Goal: Transaction & Acquisition: Purchase product/service

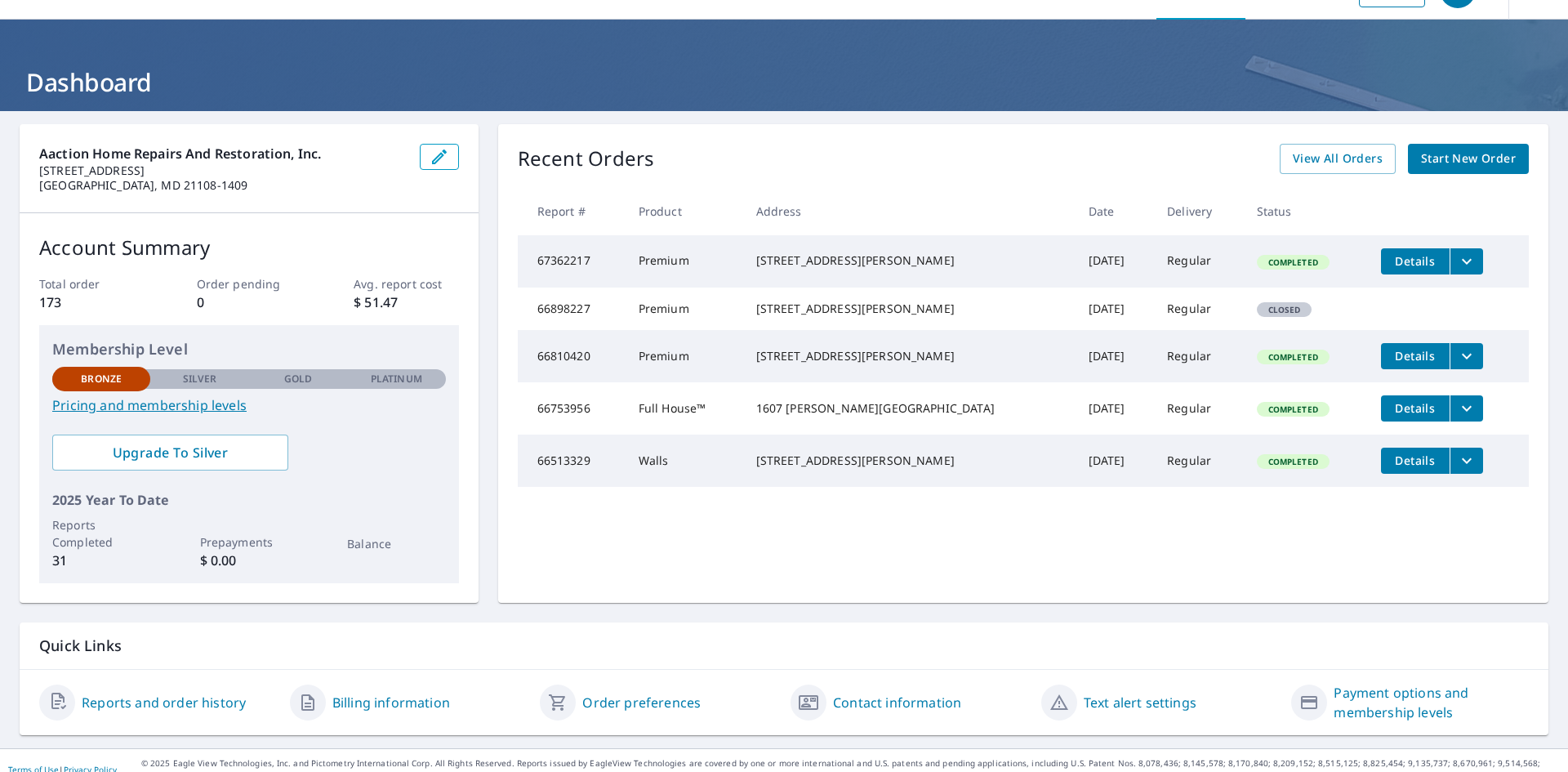
scroll to position [58, 0]
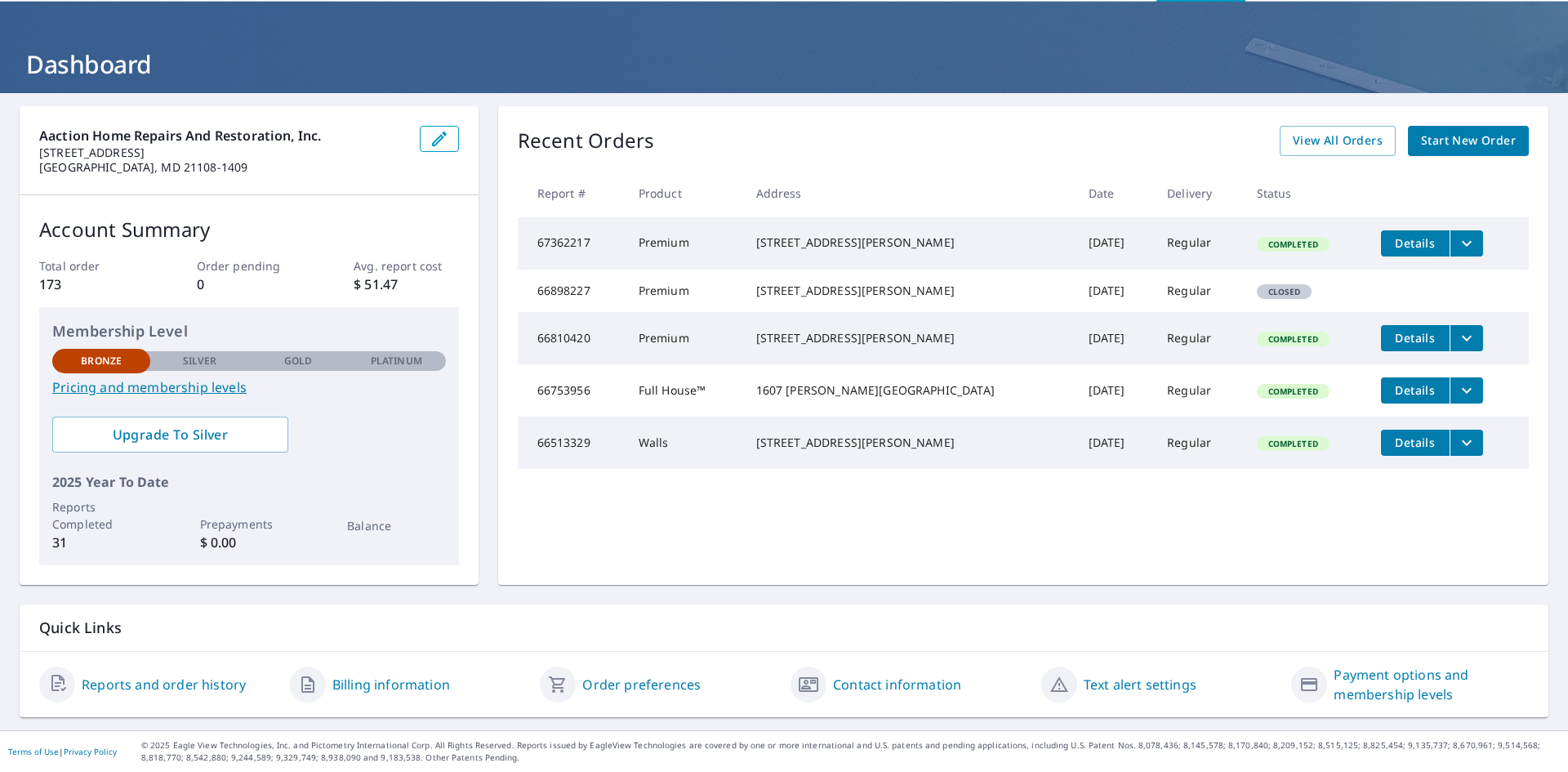
click at [1477, 145] on span "Start New Order" at bounding box center [1468, 140] width 95 height 21
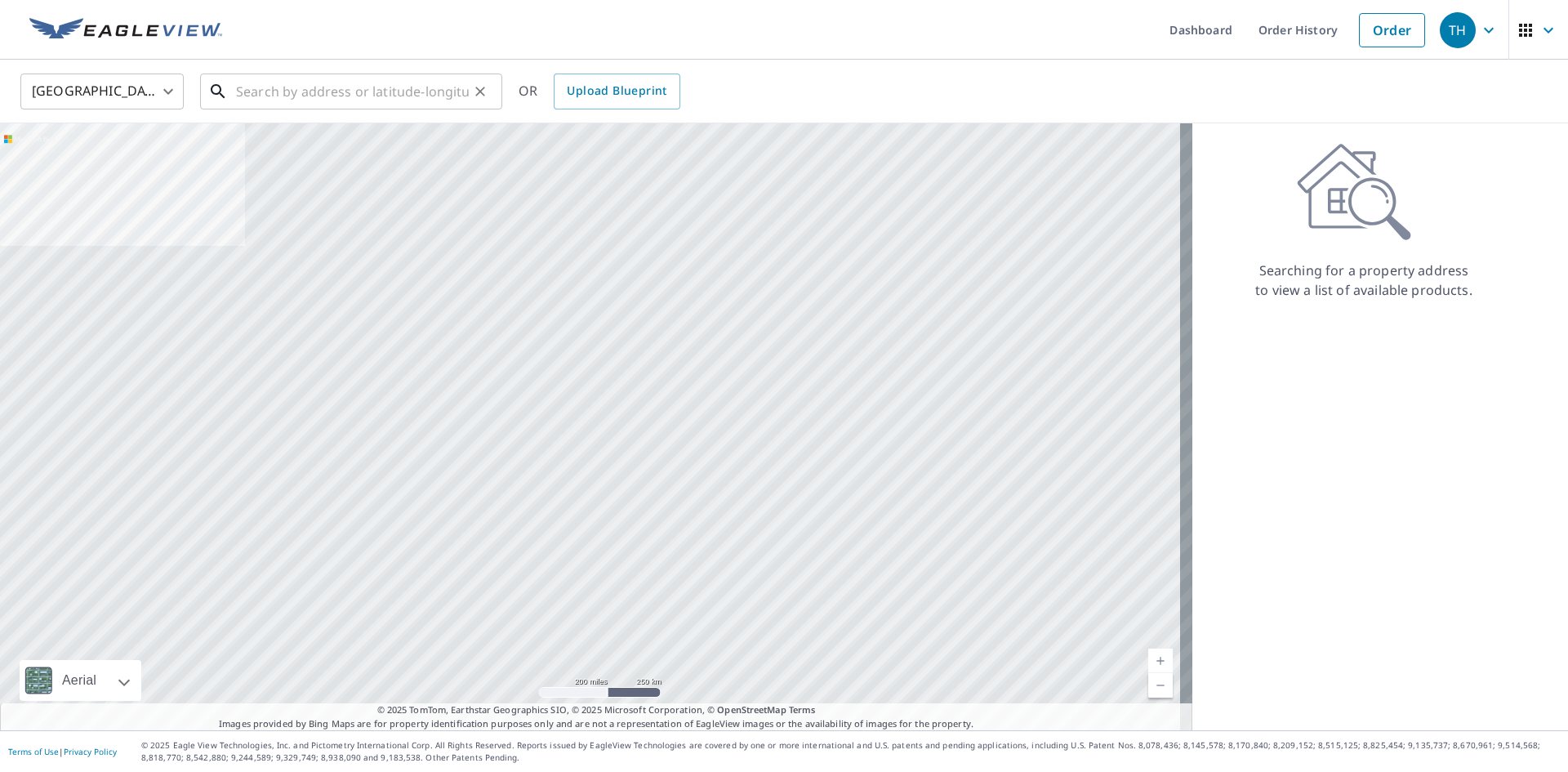
click at [358, 100] on input "text" at bounding box center [353, 91] width 233 height 46
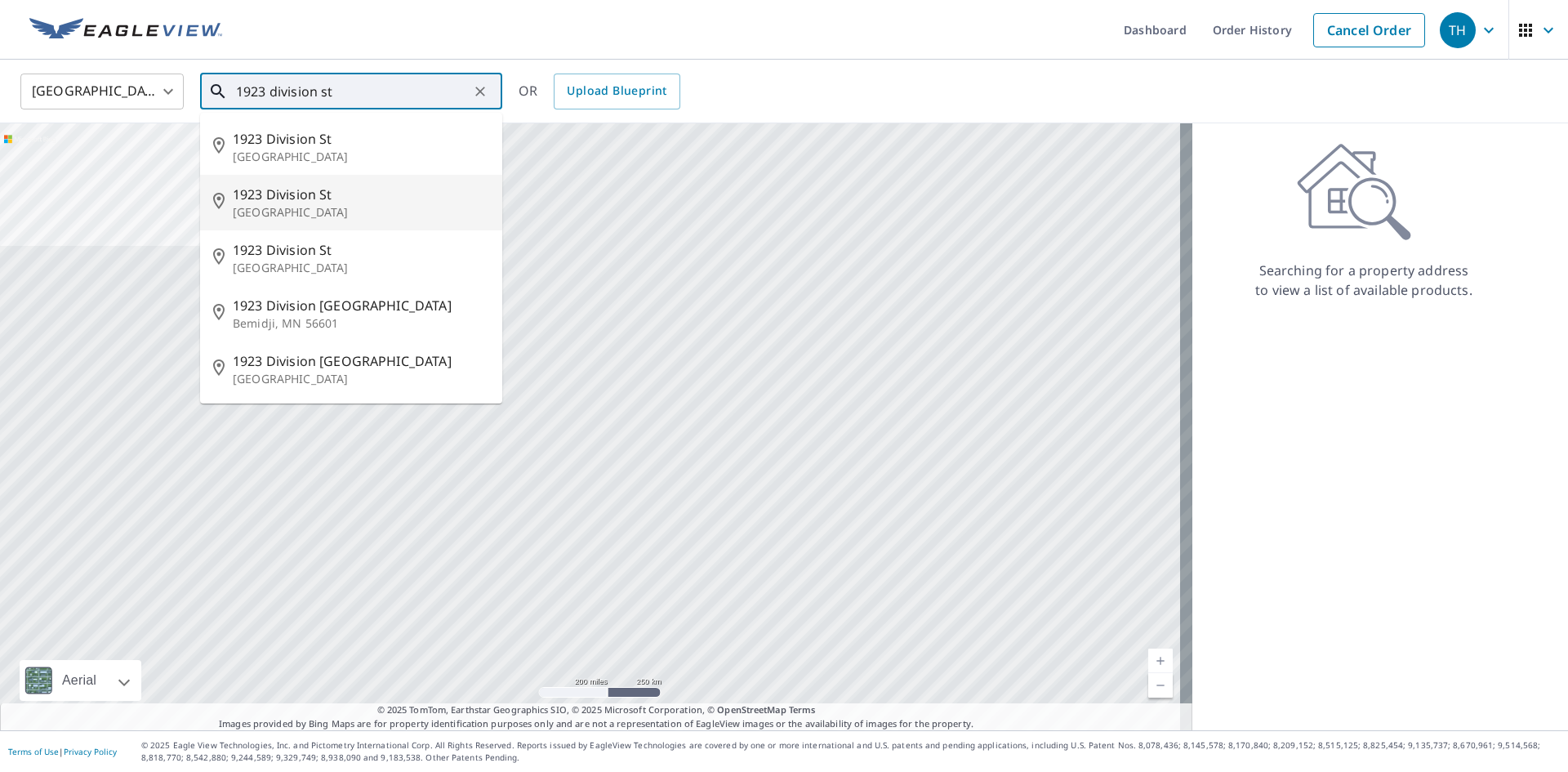
click at [268, 214] on p "[GEOGRAPHIC_DATA]" at bounding box center [361, 213] width 257 height 17
type input "[STREET_ADDRESS]"
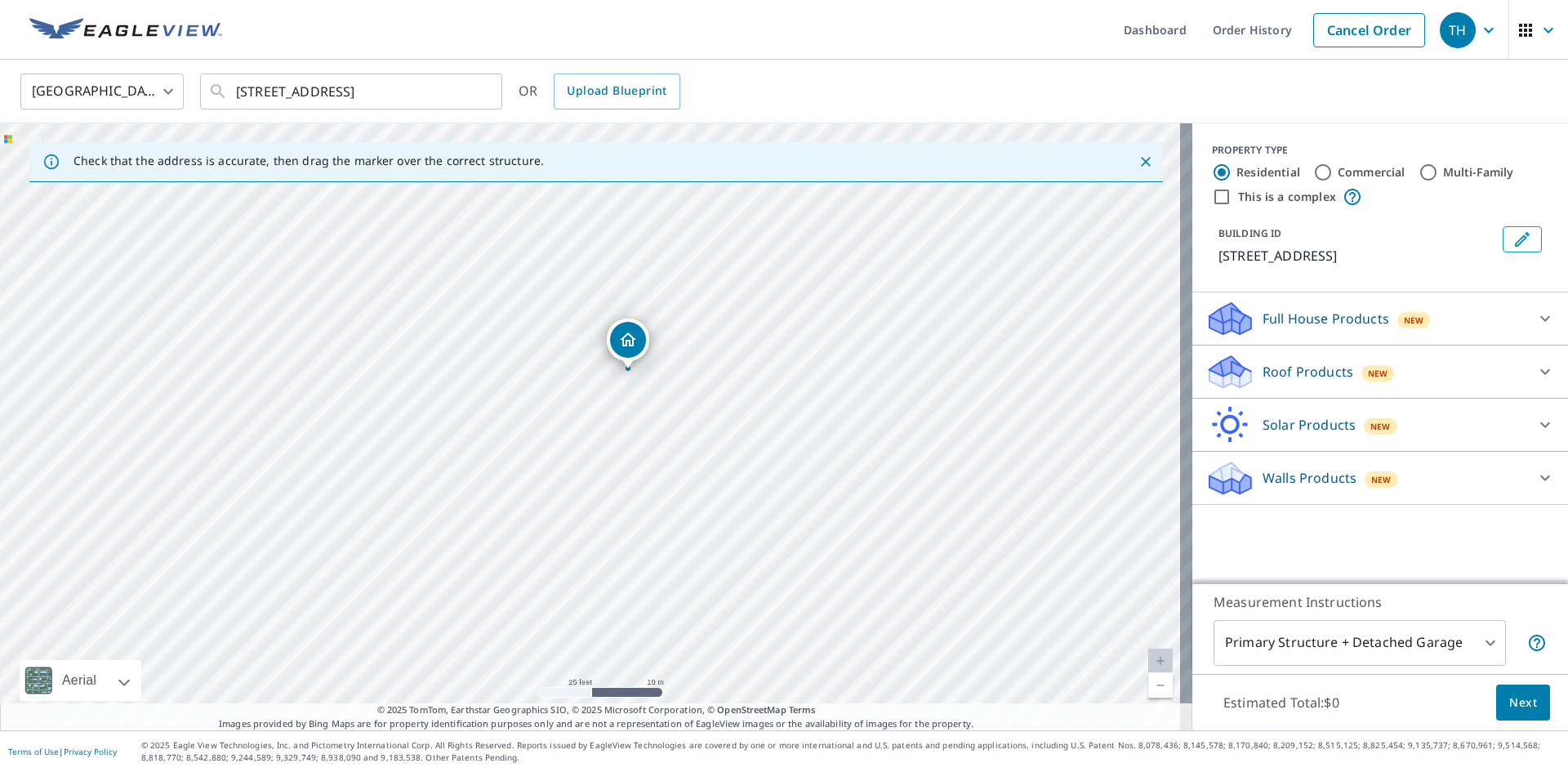
click at [622, 357] on div "Dropped pin, building 1, Residential property, 1923 Division St Baltimore, MD 2…" at bounding box center [628, 340] width 36 height 36
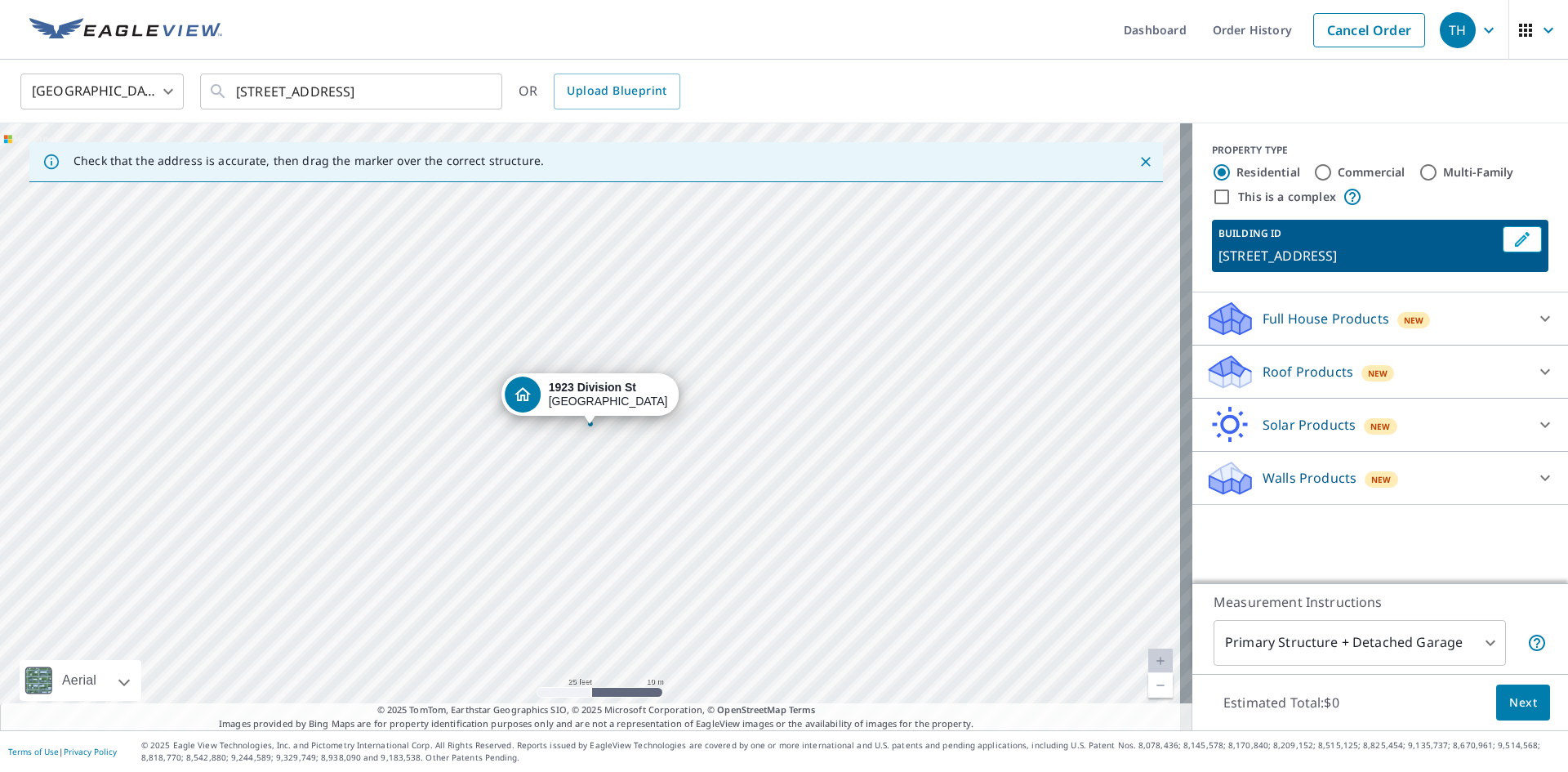
click at [1343, 478] on div "Walls Products New" at bounding box center [1365, 478] width 320 height 38
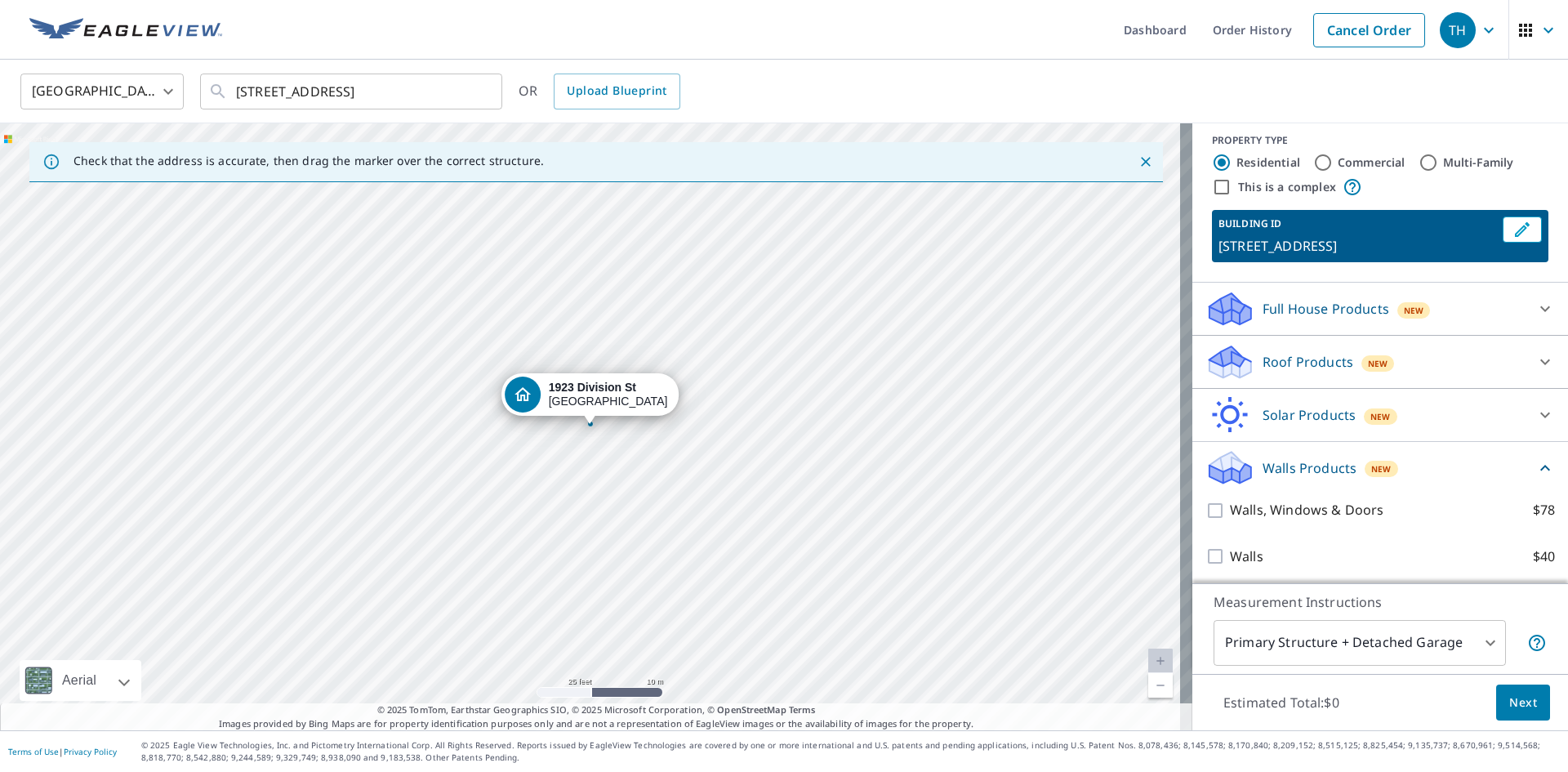
scroll to position [13, 0]
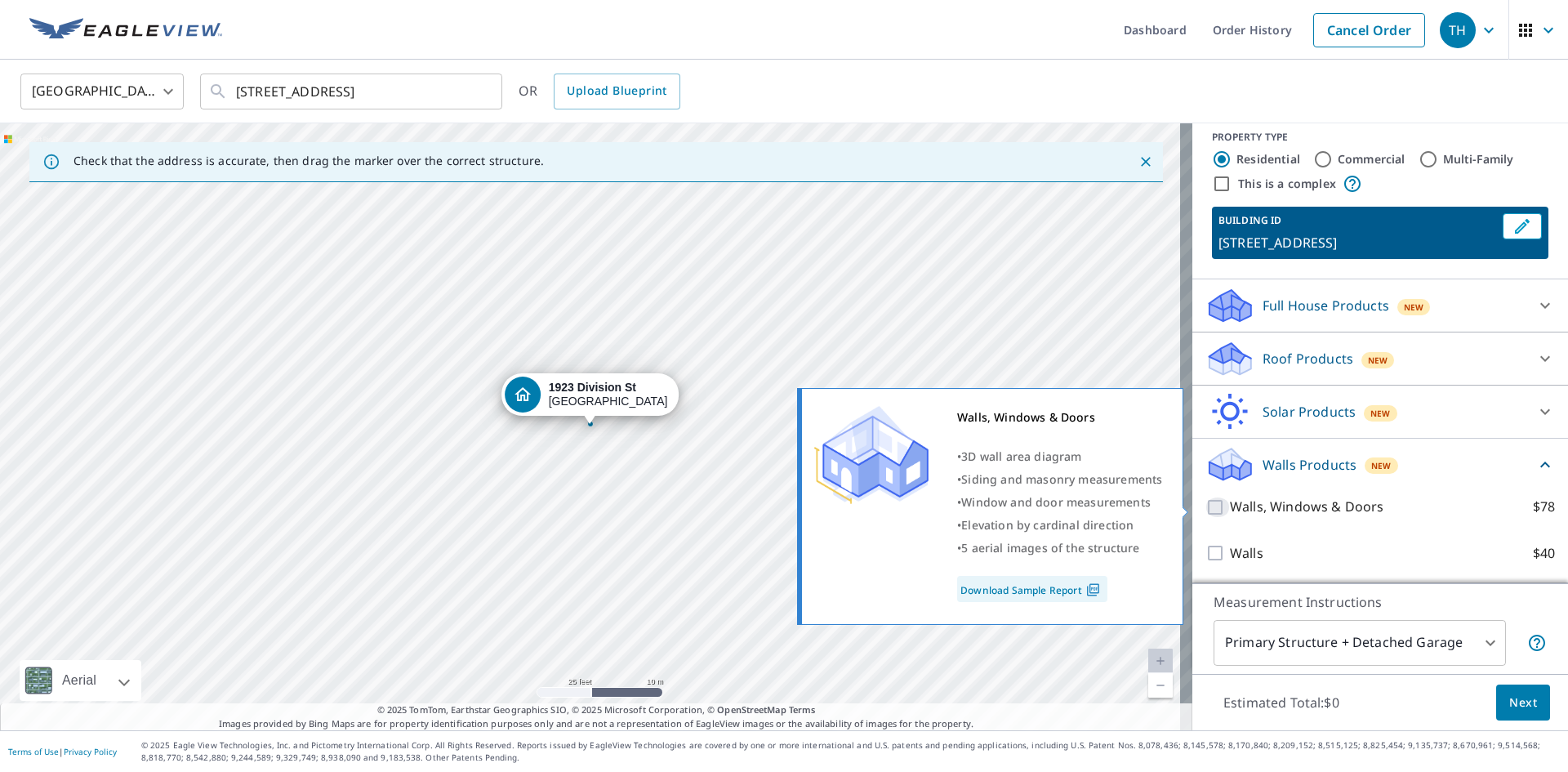
click at [1206, 507] on input "Walls, Windows & Doors $78" at bounding box center [1217, 507] width 24 height 20
checkbox input "true"
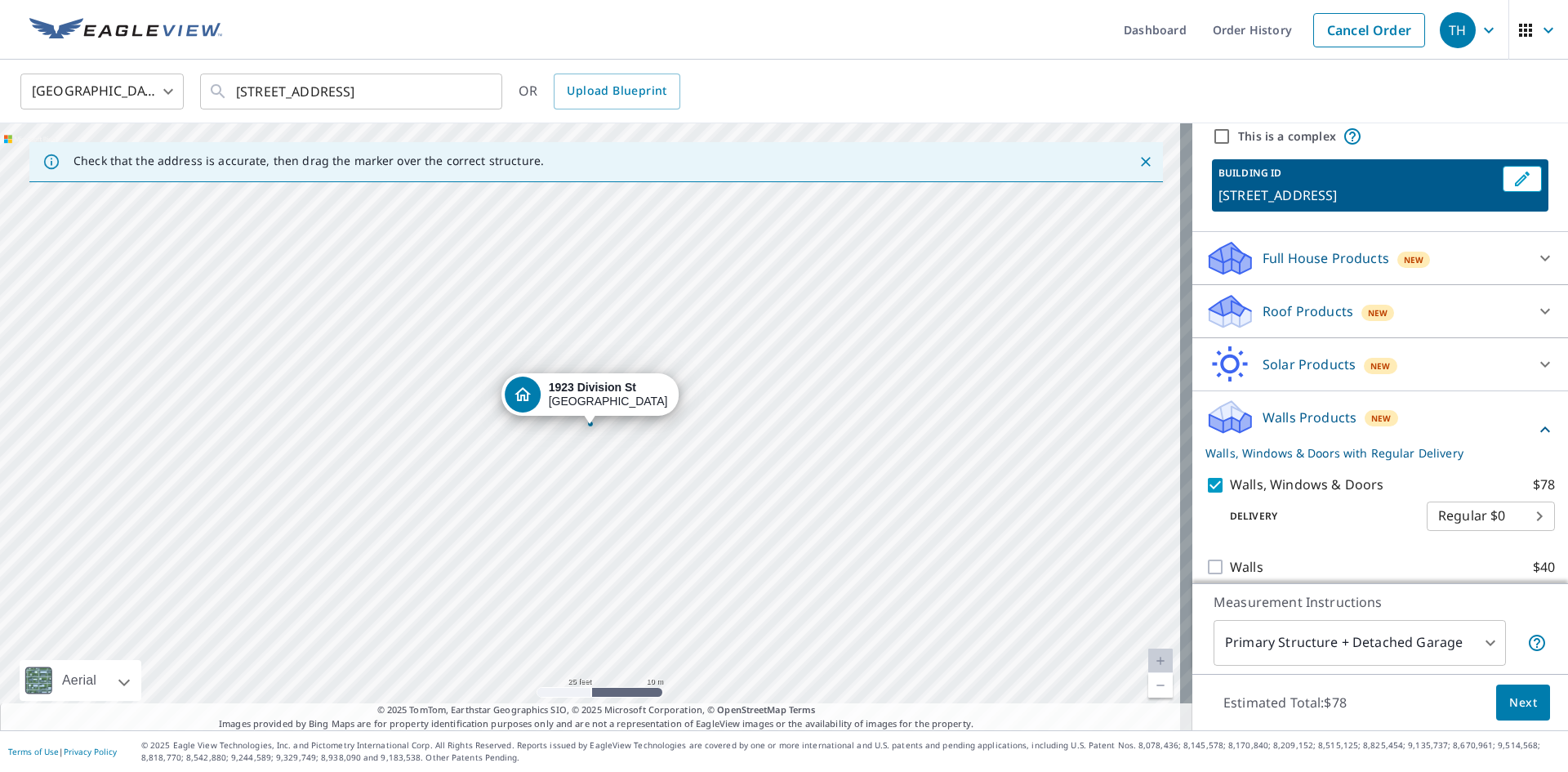
scroll to position [74, 0]
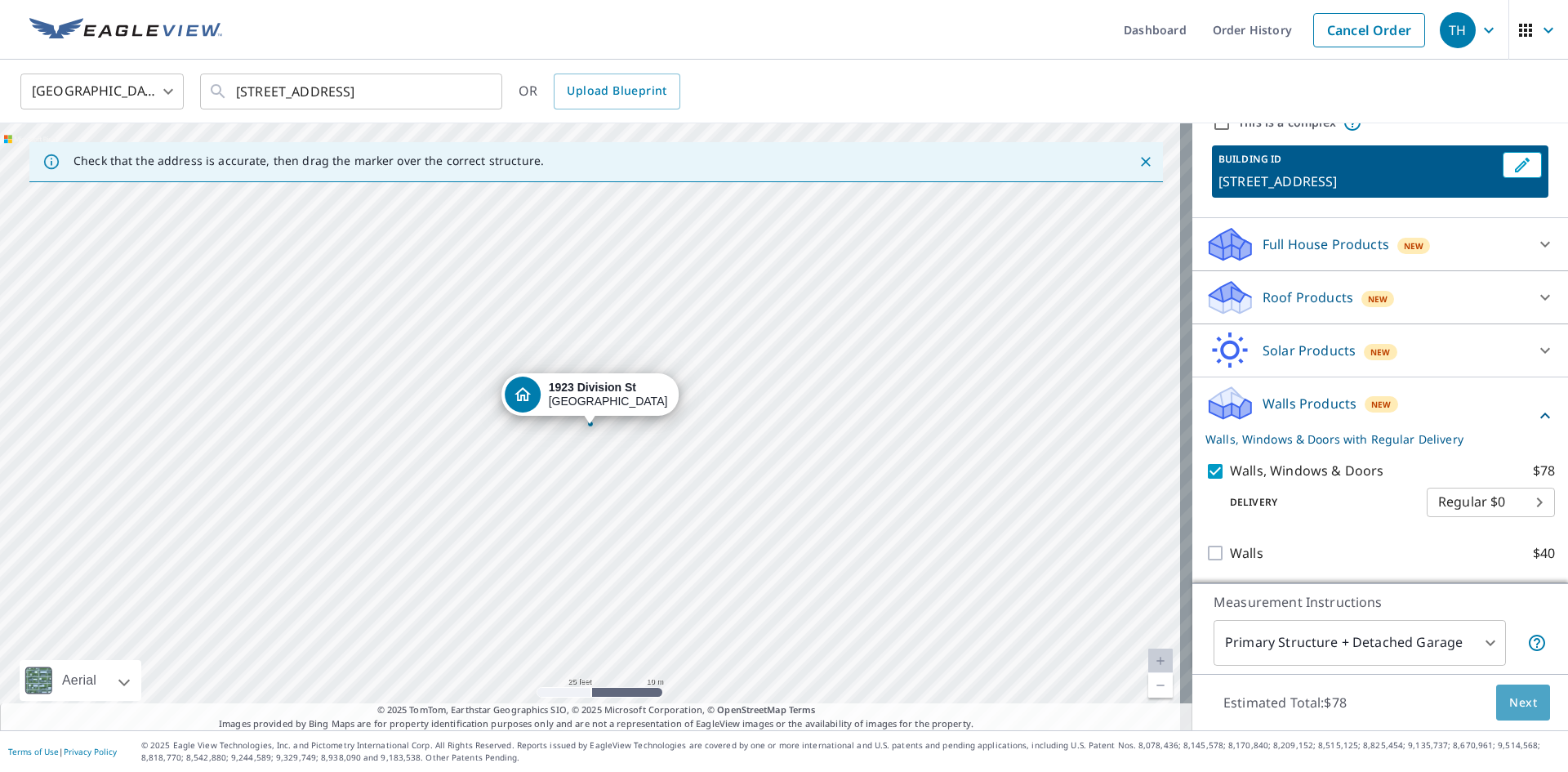
click at [1509, 700] on span "Next" at bounding box center [1523, 702] width 27 height 21
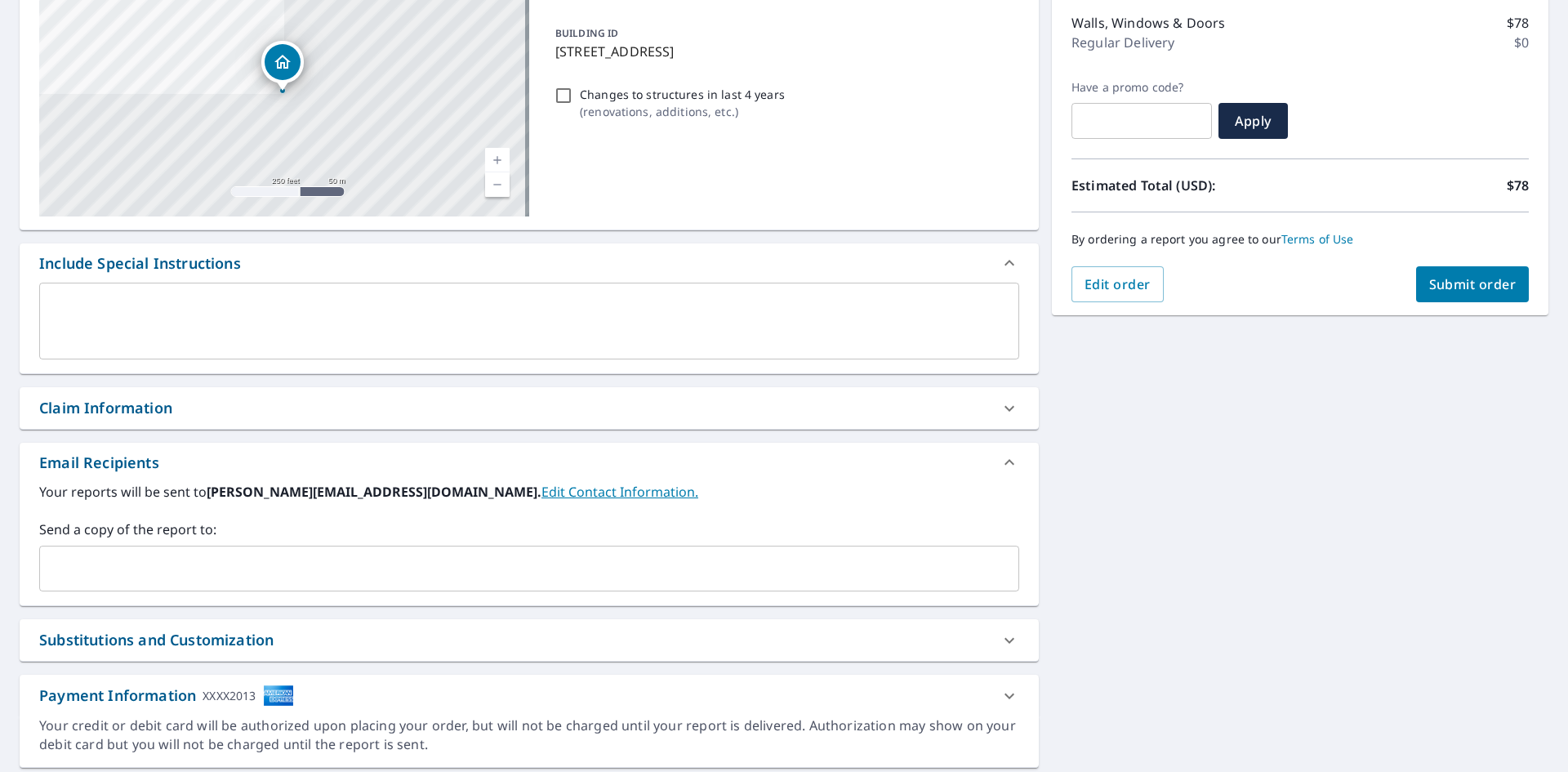
scroll to position [245, 0]
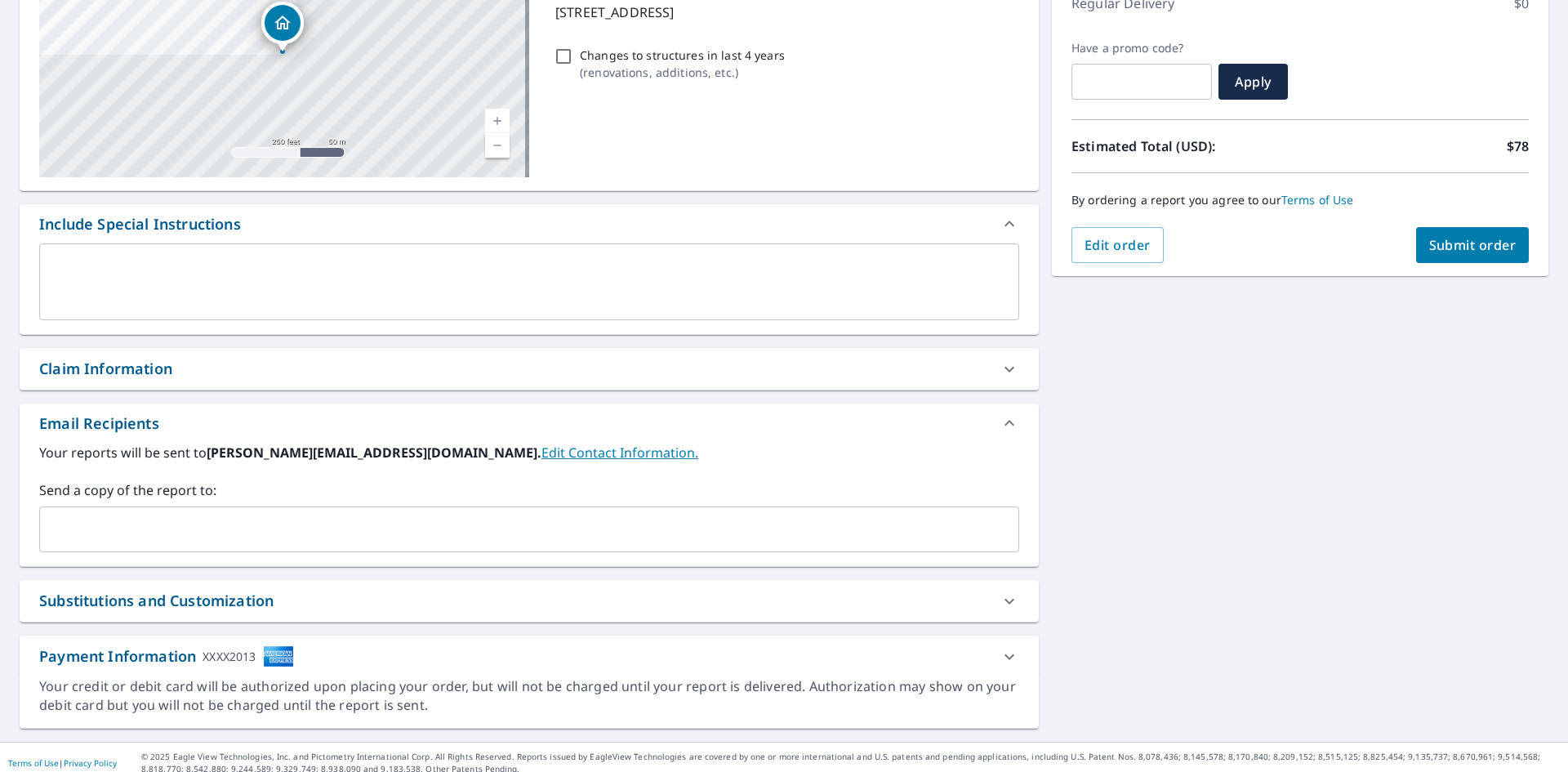
click at [282, 529] on input "text" at bounding box center [517, 530] width 941 height 31
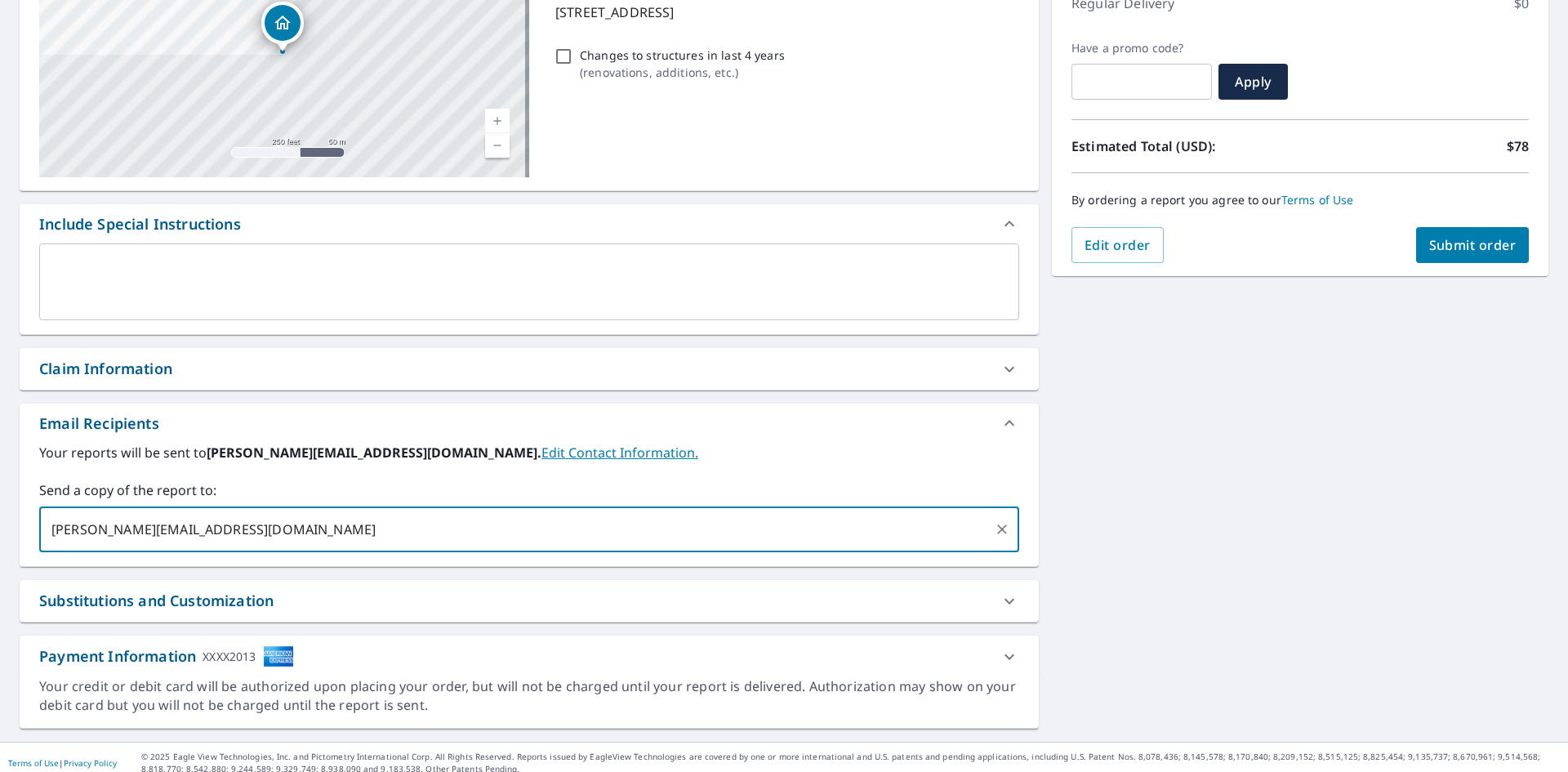
type input "[PERSON_NAME][EMAIL_ADDRESS][DOMAIN_NAME]"
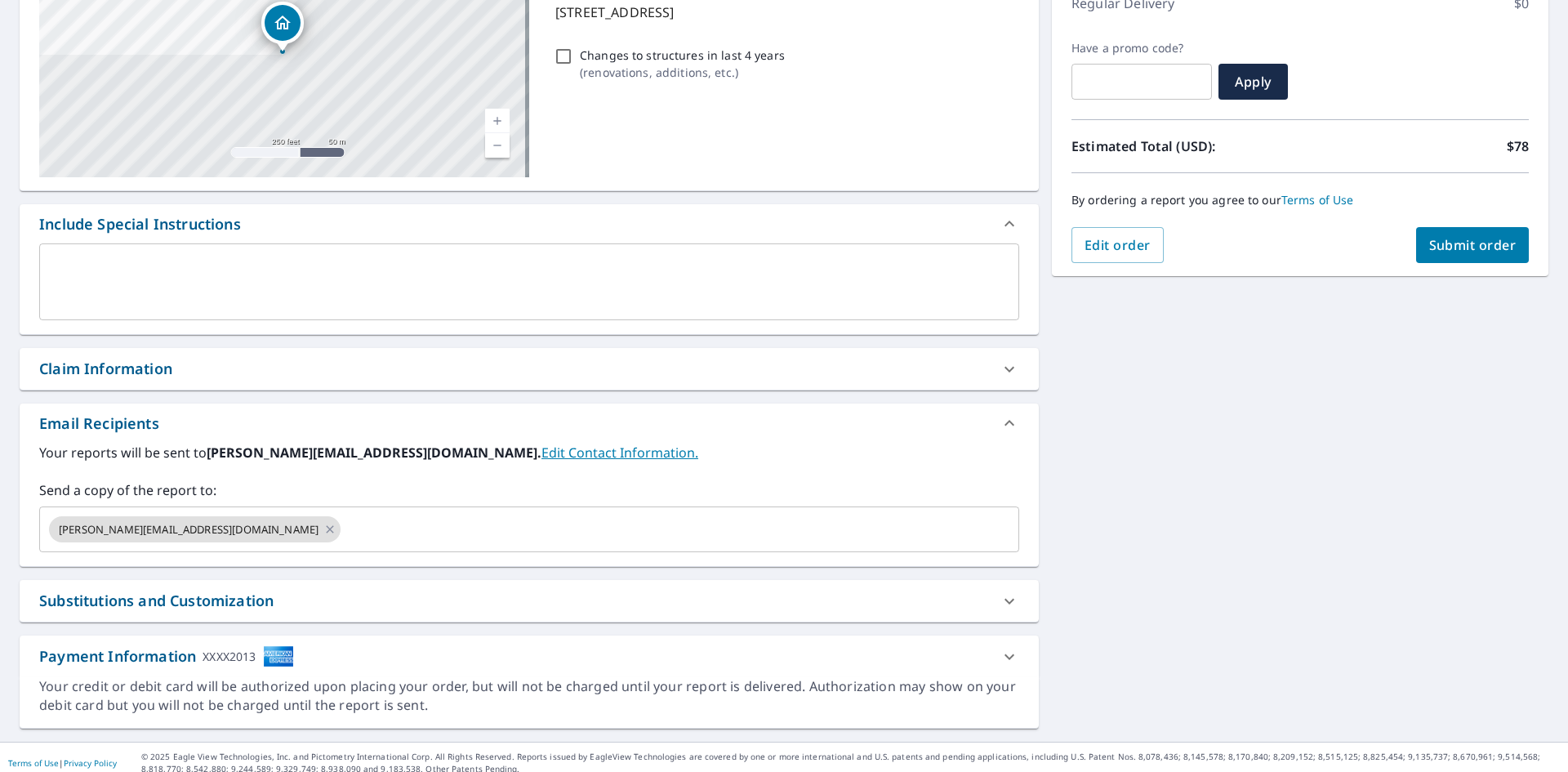
click at [377, 465] on div "Your reports will be sent to [PERSON_NAME][EMAIL_ADDRESS][DOMAIN_NAME]. Edit Co…" at bounding box center [529, 498] width 980 height 110
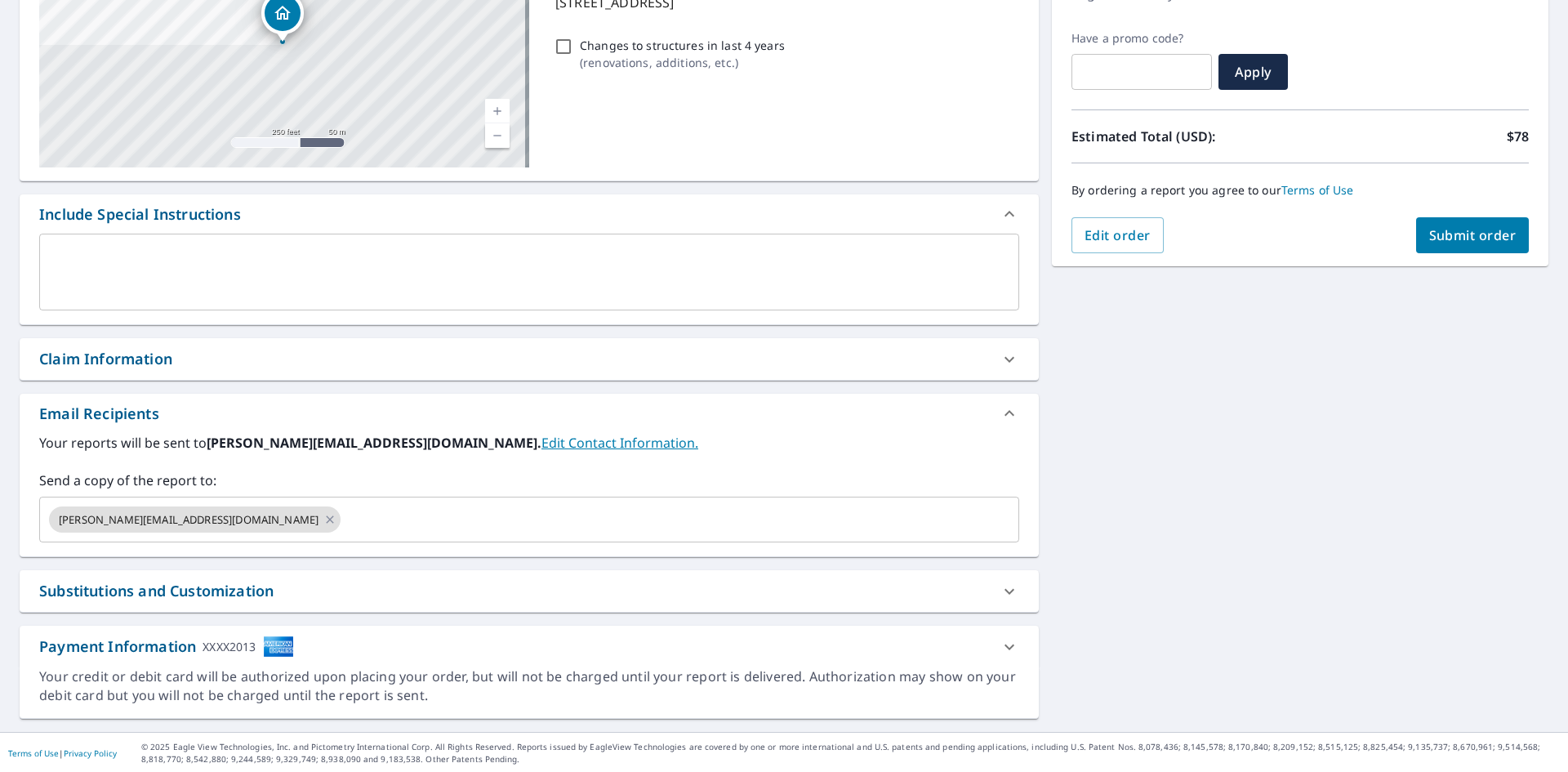
scroll to position [257, 0]
click at [1446, 221] on button "Submit order" at bounding box center [1473, 233] width 114 height 36
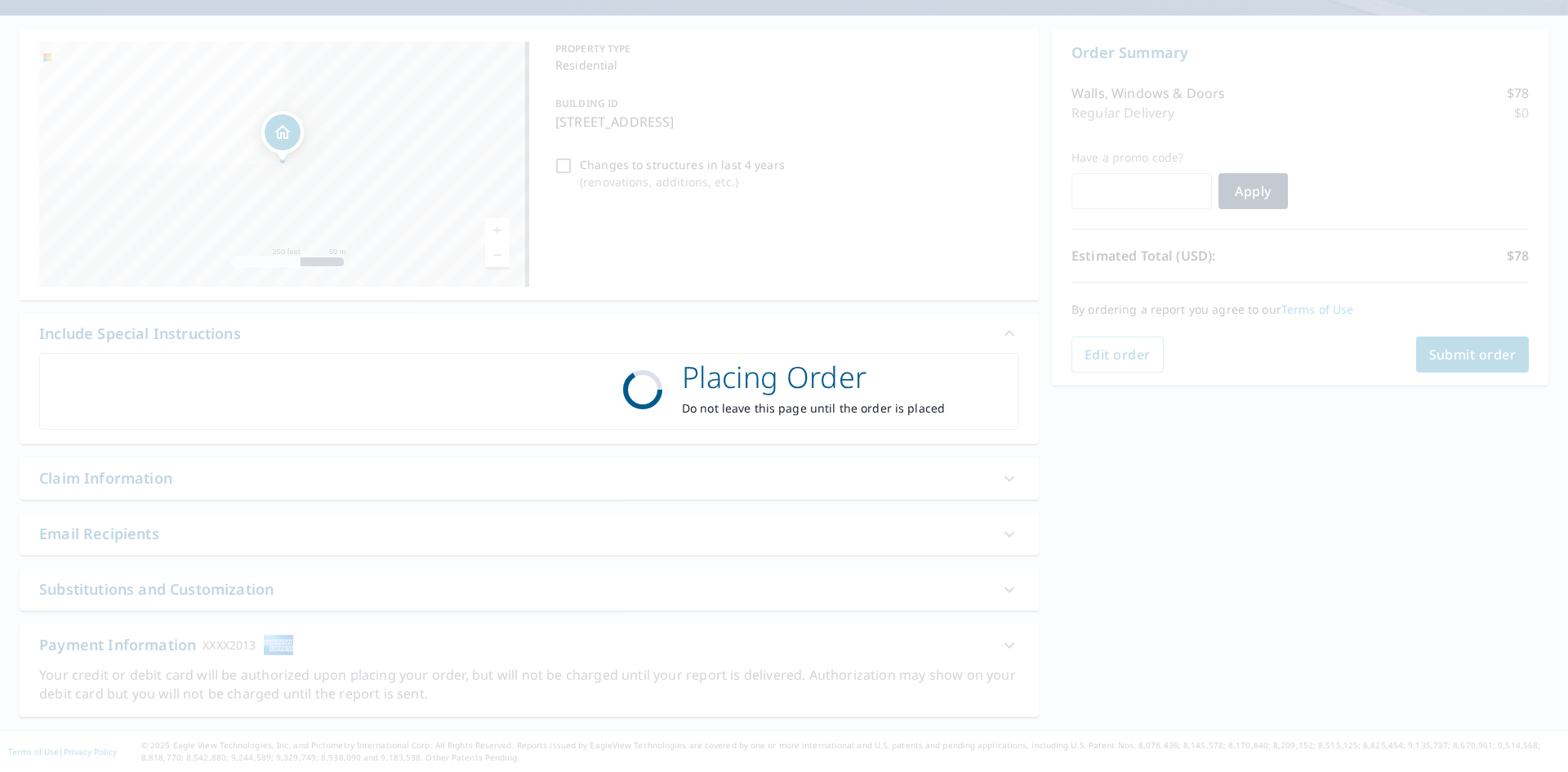
scroll to position [135, 0]
